Goal: Task Accomplishment & Management: Use online tool/utility

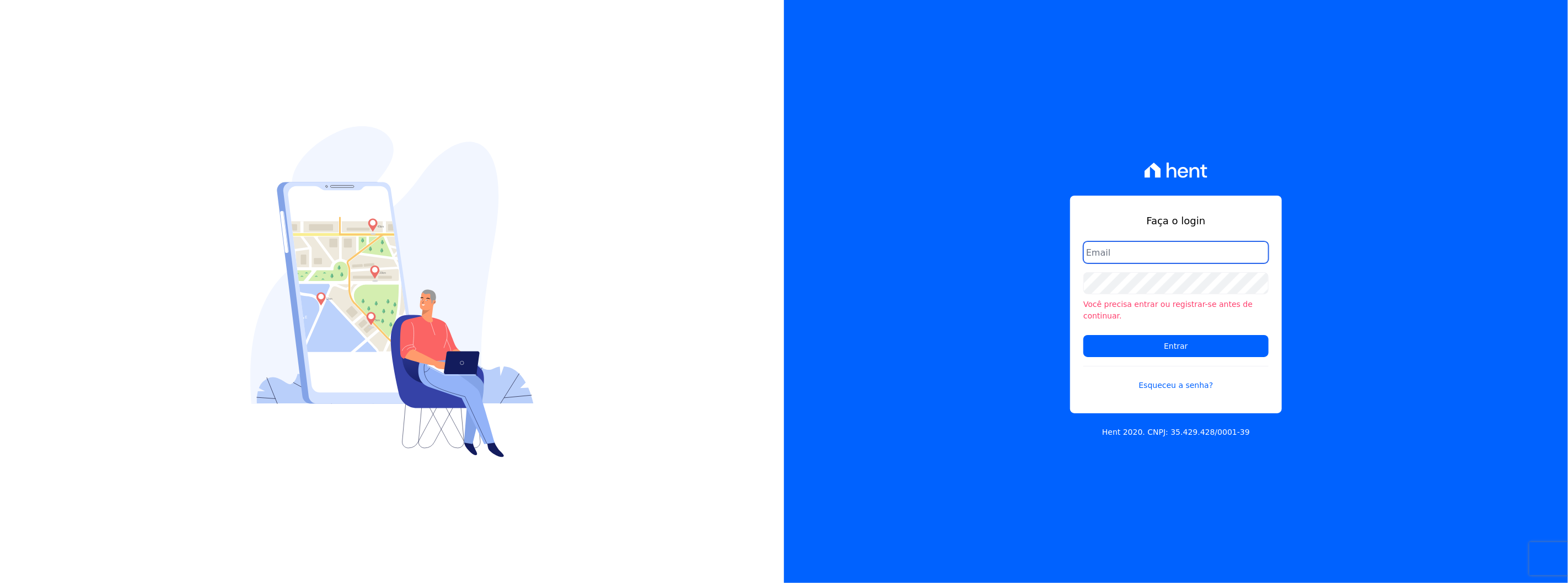
drag, startPoint x: 0, startPoint y: 0, endPoint x: 1228, endPoint y: 254, distance: 1254.0
click at [1228, 254] on input "email" at bounding box center [1176, 253] width 185 height 22
click at [1138, 262] on input "email" at bounding box center [1176, 253] width 185 height 22
type input "[PERSON_NAME][EMAIL_ADDRESS][DOMAIN_NAME]"
click at [1083, 335] on input "Entrar" at bounding box center [1176, 346] width 185 height 22
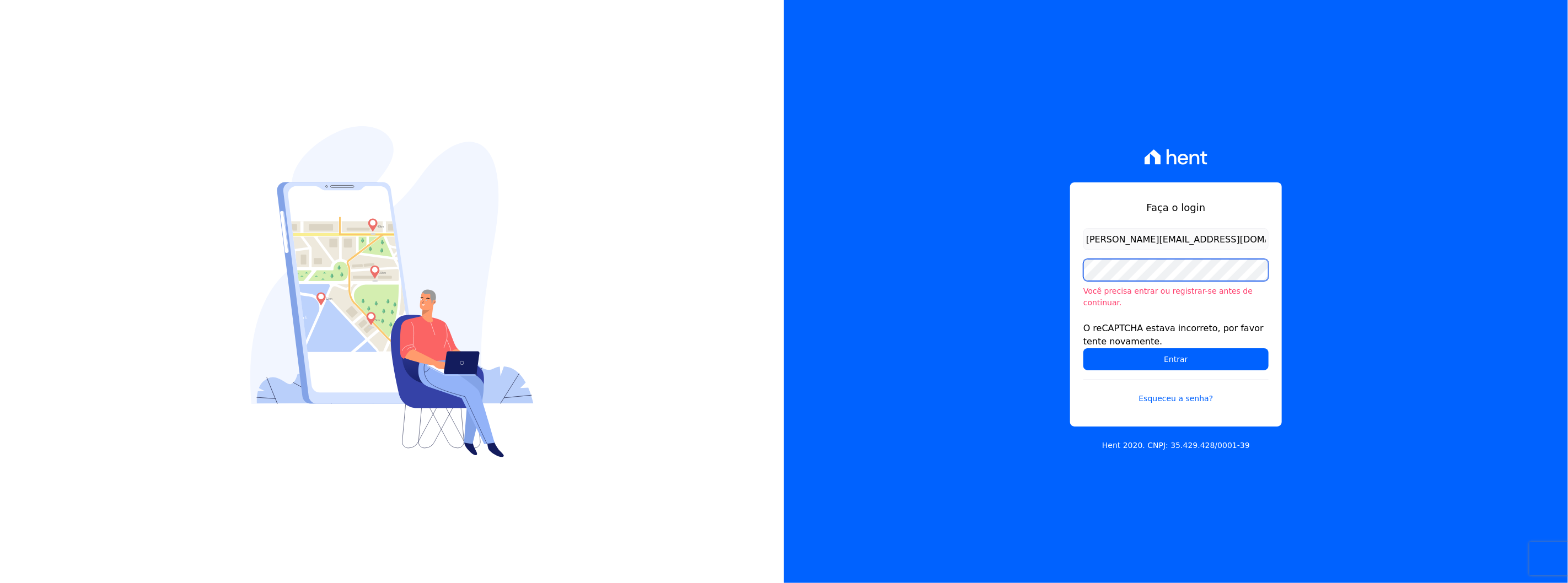
click at [1083, 348] on input "Entrar" at bounding box center [1176, 359] width 185 height 22
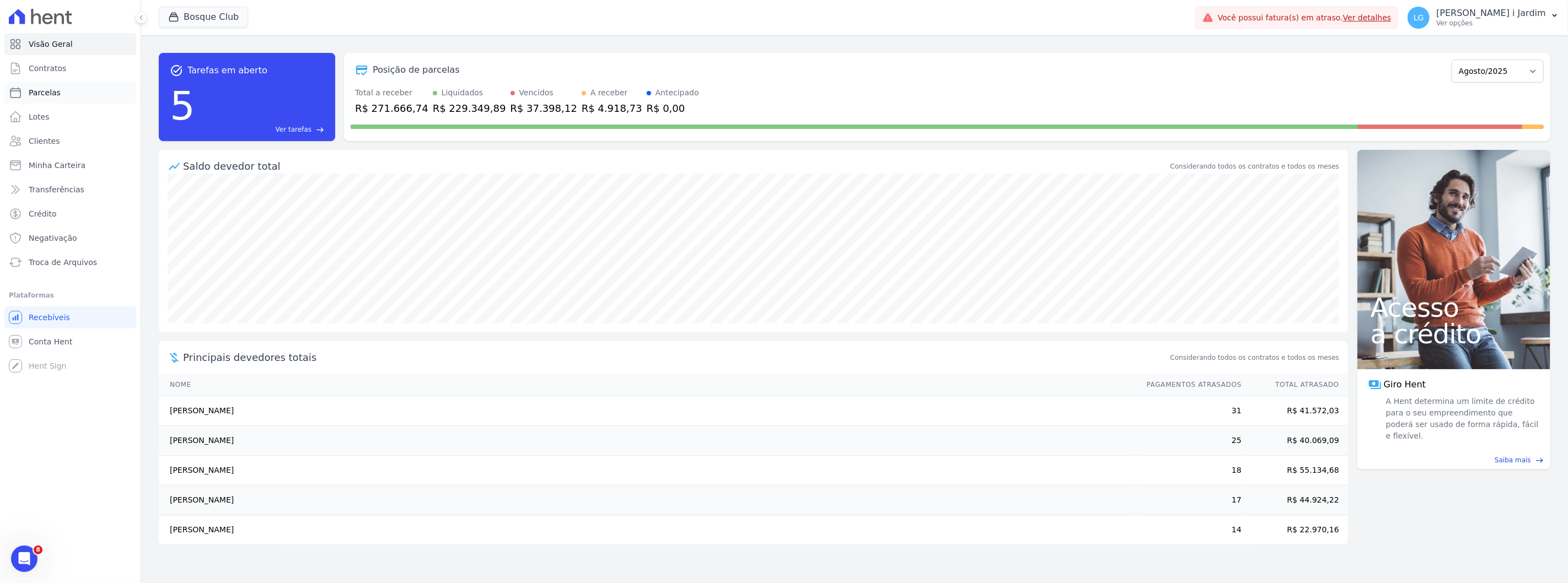
click at [92, 99] on link "Parcelas" at bounding box center [70, 93] width 131 height 22
select select
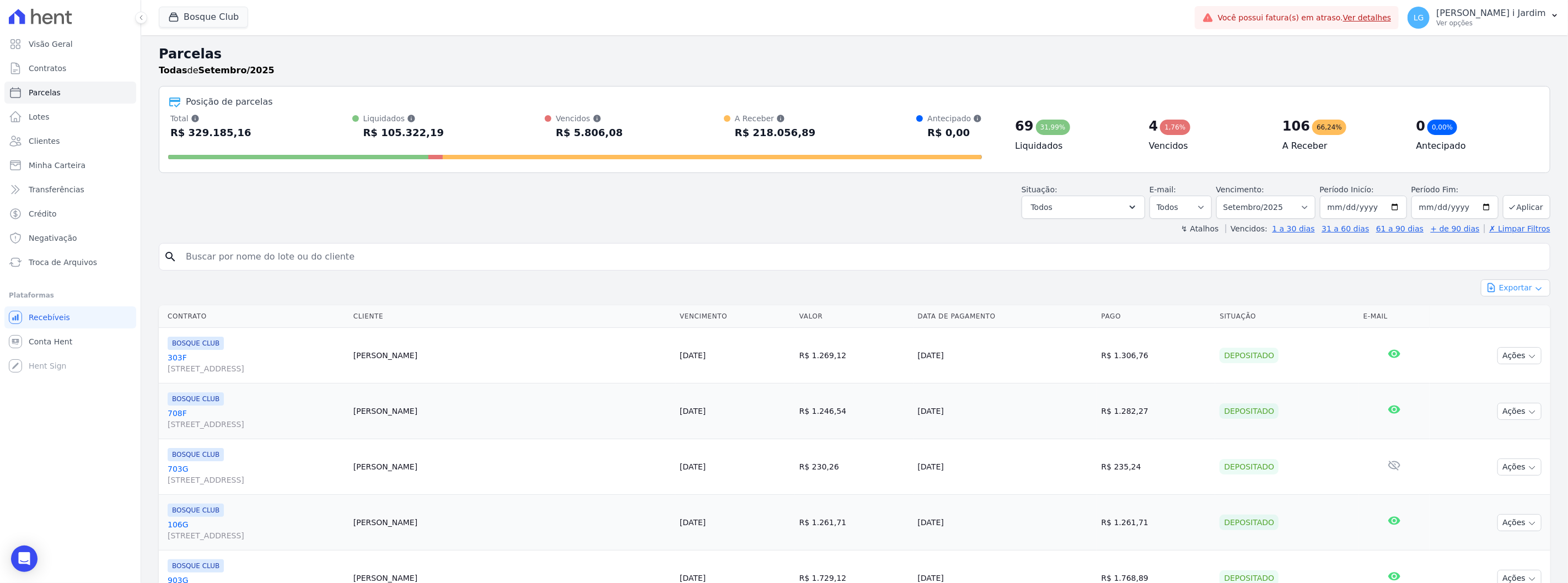
click at [1513, 290] on button "Exportar" at bounding box center [1516, 288] width 69 height 17
click at [1508, 332] on span "Exportar CSV" at bounding box center [1514, 333] width 58 height 11
click at [1489, 51] on h2 "Parcelas" at bounding box center [855, 54] width 1391 height 20
